Goal: Transaction & Acquisition: Subscribe to service/newsletter

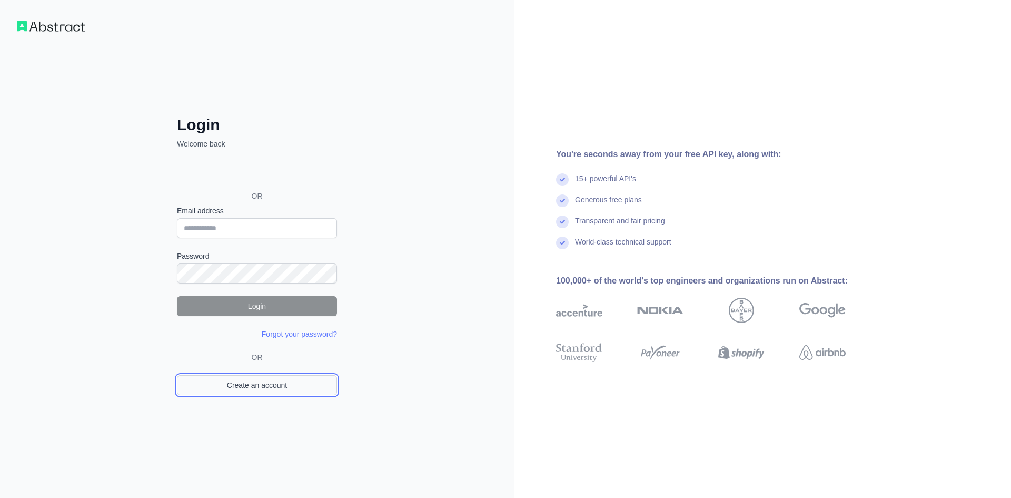
click at [263, 377] on link "Create an account" at bounding box center [257, 385] width 160 height 20
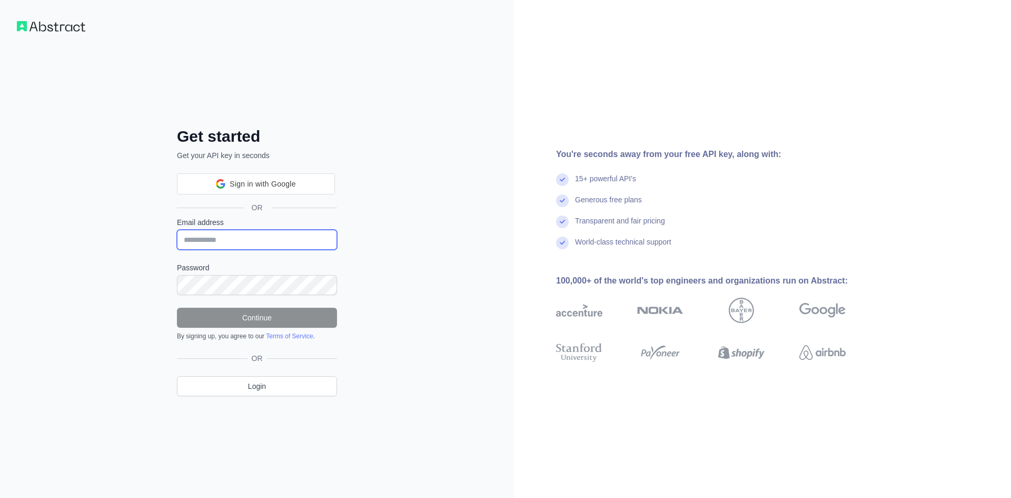
click at [252, 242] on input "Email address" at bounding box center [257, 240] width 160 height 20
paste input "**********"
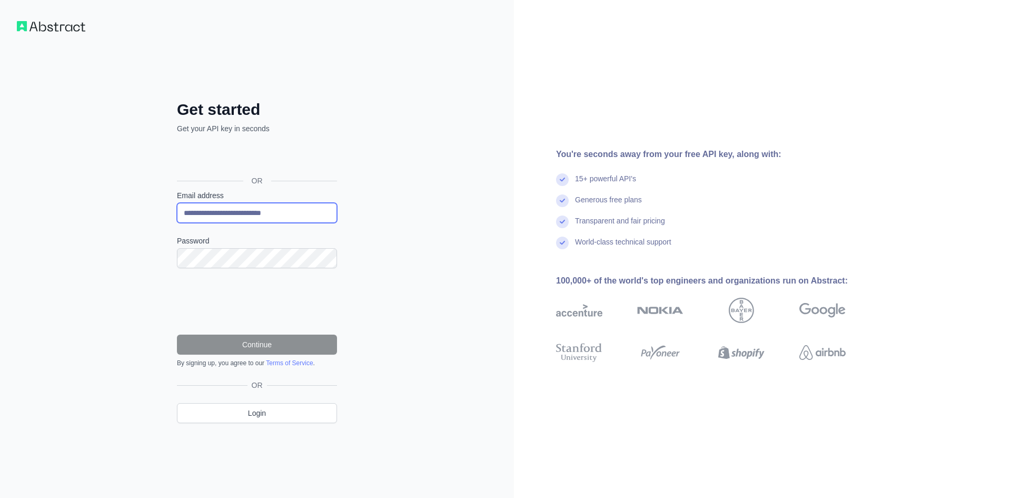
type input "**********"
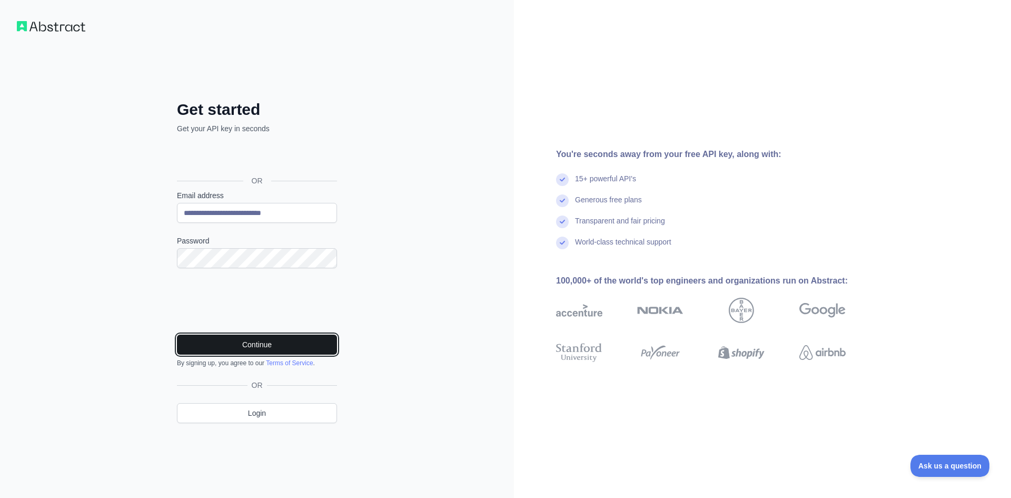
click at [265, 344] on button "Continue" at bounding box center [257, 344] width 160 height 20
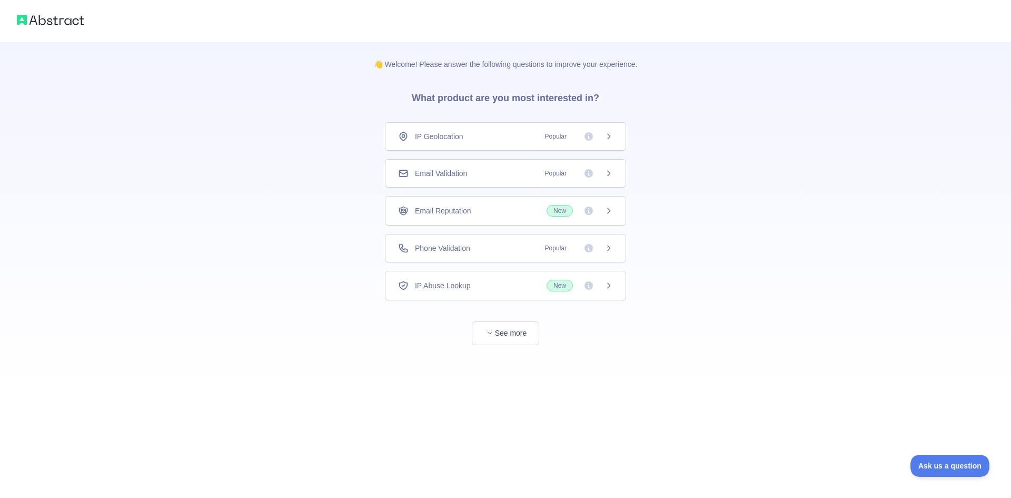
click at [470, 177] on div "Email Validation Popular" at bounding box center [505, 173] width 215 height 11
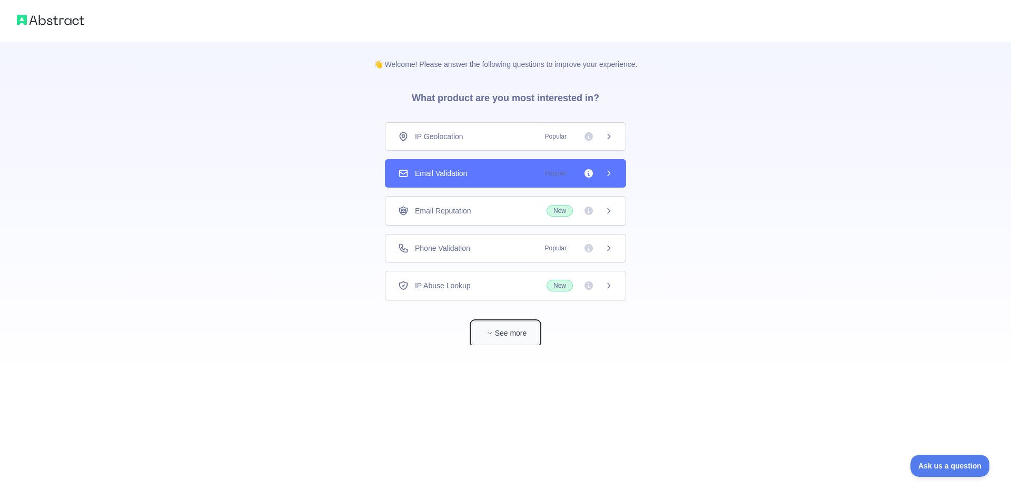
click at [510, 332] on button "See more" at bounding box center [505, 333] width 67 height 24
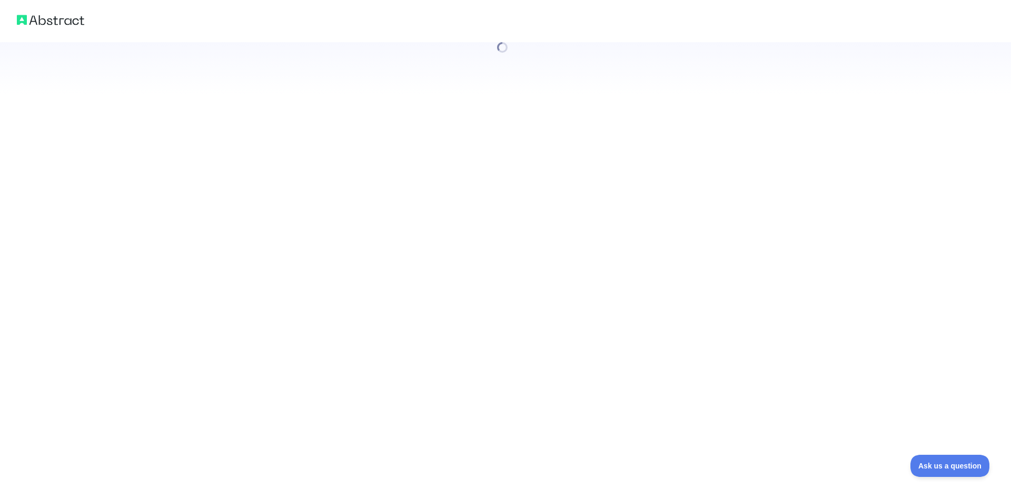
click at [472, 177] on div at bounding box center [505, 249] width 1011 height 498
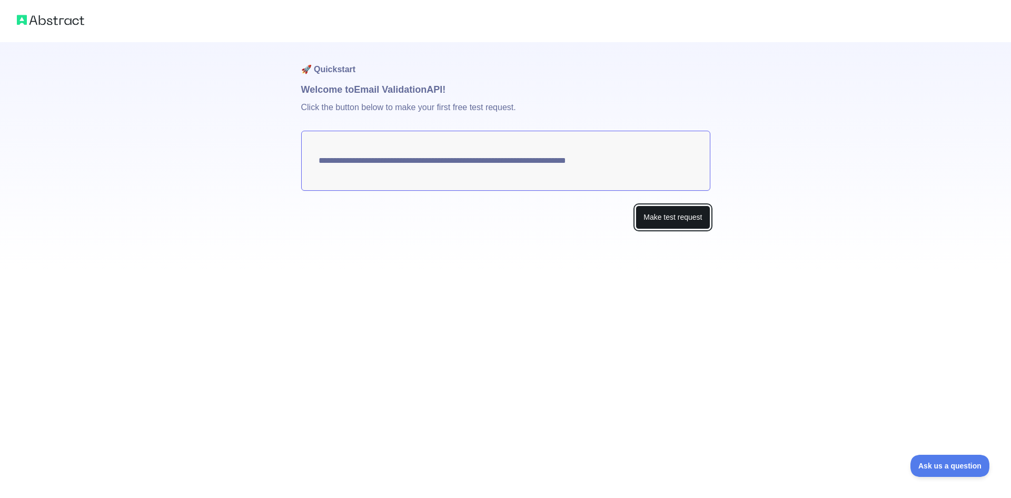
click at [704, 227] on button "Make test request" at bounding box center [673, 217] width 74 height 24
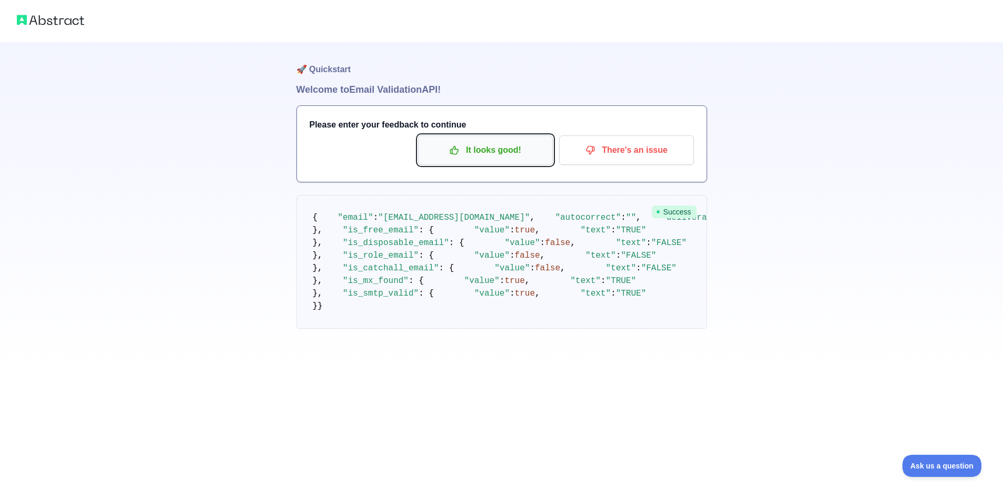
click at [503, 142] on p "It looks good!" at bounding box center [485, 150] width 119 height 18
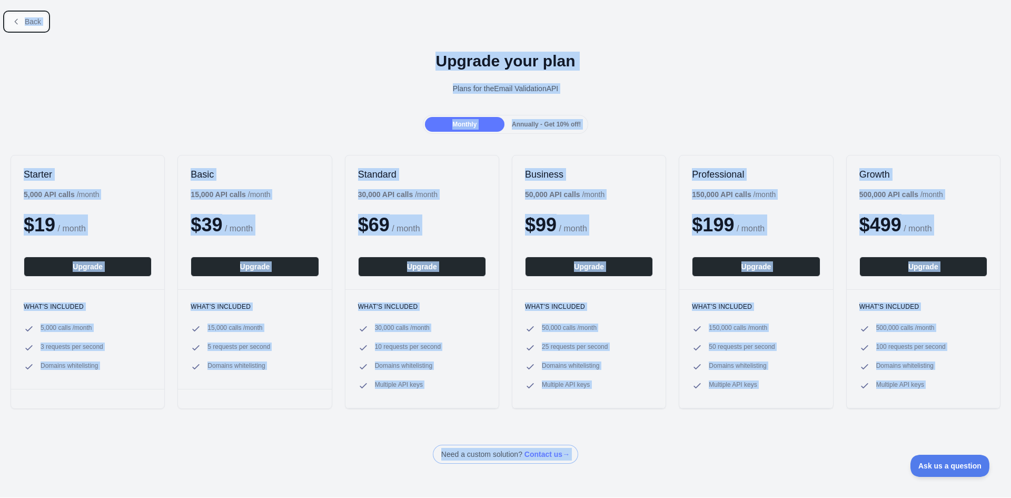
click at [24, 17] on button "Back" at bounding box center [26, 22] width 43 height 18
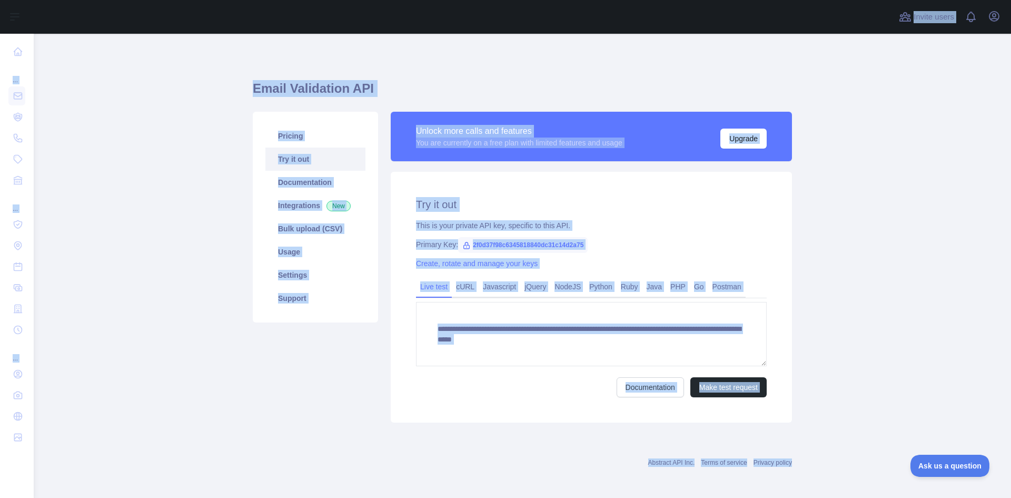
click at [646, 184] on div "**********" at bounding box center [591, 297] width 401 height 251
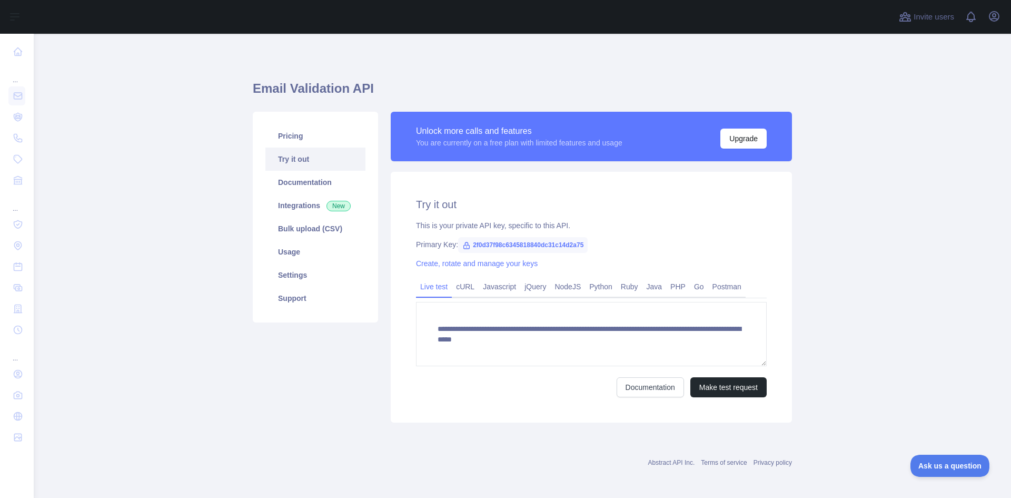
click at [503, 245] on span "2f0d37f98c6345818840dc31c14d2a75" at bounding box center [523, 245] width 130 height 16
copy span "2f0d37f98c6345818840dc31c14d2a75"
click at [539, 246] on span "2f0d37f98c6345818840dc31c14d2a75" at bounding box center [523, 245] width 130 height 16
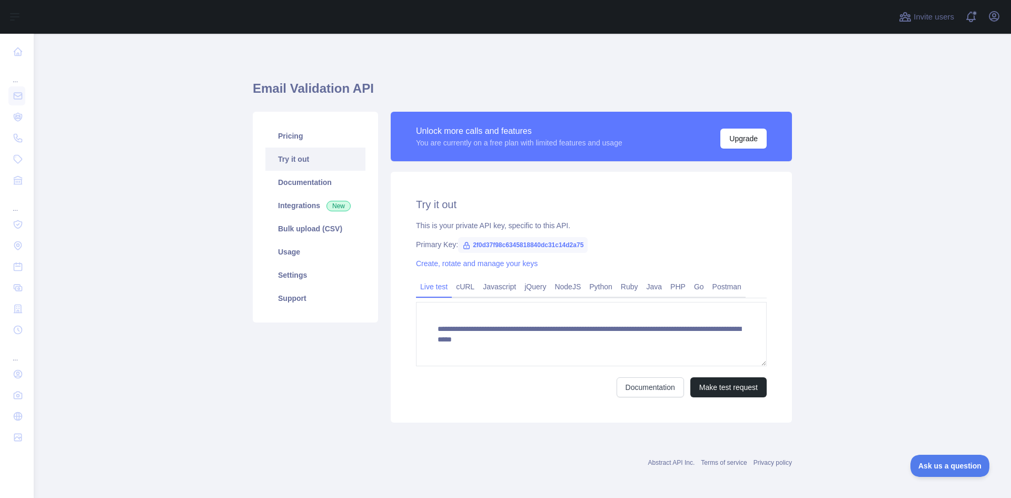
click at [448, 155] on div "Unlock more calls and features You are currently on a free plan with limited fe…" at bounding box center [591, 137] width 401 height 50
